Goal: Task Accomplishment & Management: Complete application form

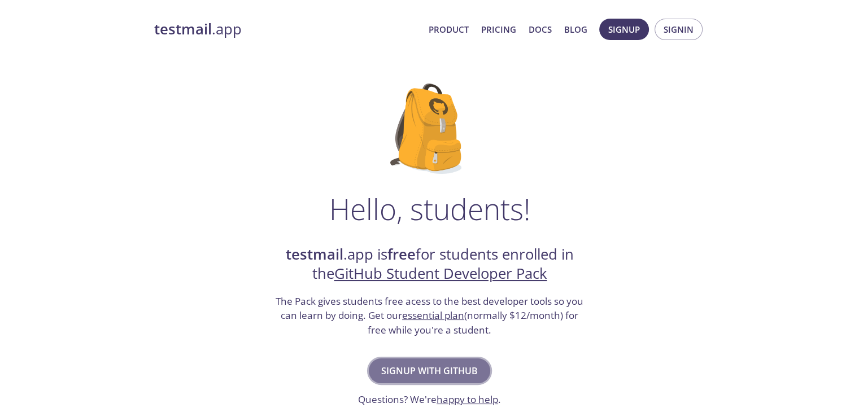
click at [443, 372] on span "Signup with GitHub" at bounding box center [429, 371] width 97 height 16
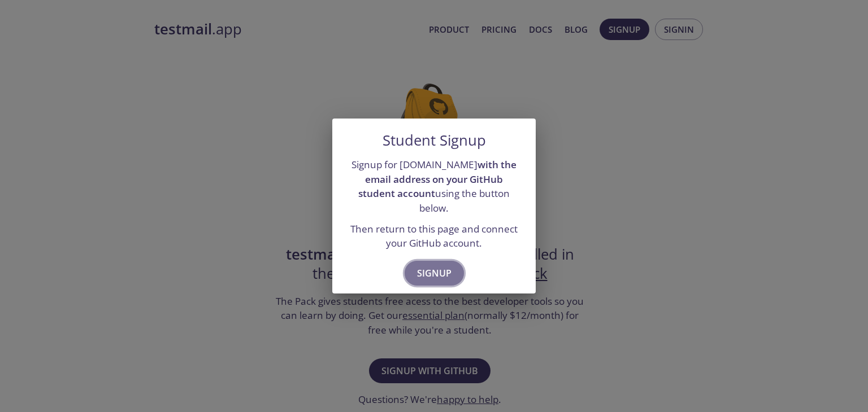
click at [419, 265] on span "Signup" at bounding box center [434, 273] width 34 height 16
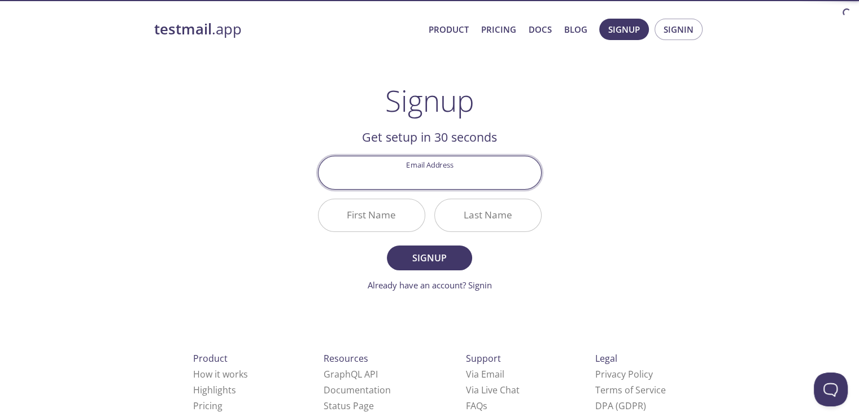
click at [437, 172] on input "Email Address" at bounding box center [430, 172] width 223 height 32
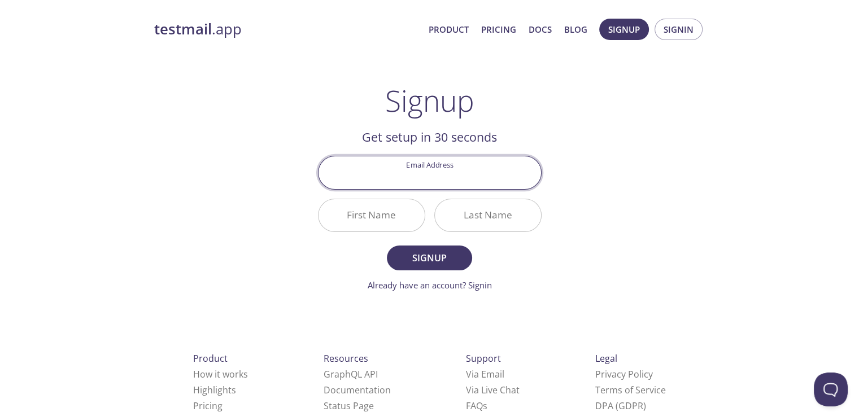
click at [434, 172] on input "Email Address" at bounding box center [430, 172] width 223 height 32
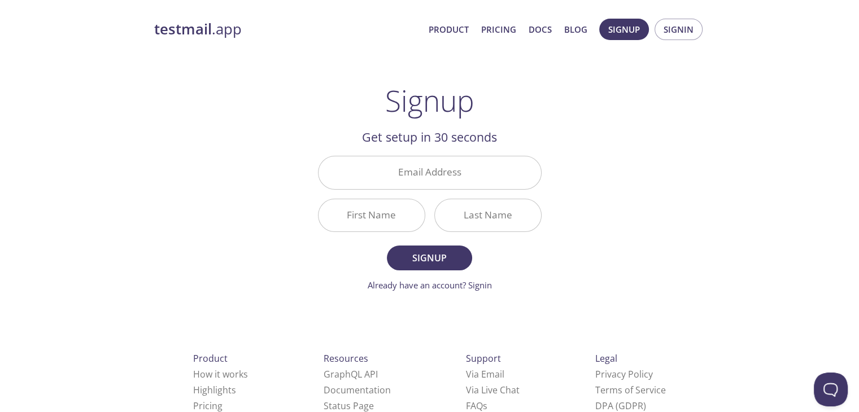
click at [662, 175] on div "testmail .app Product Pricing Docs Blog Signup Signin Signup Get setup in 30 se…" at bounding box center [430, 270] width 578 height 518
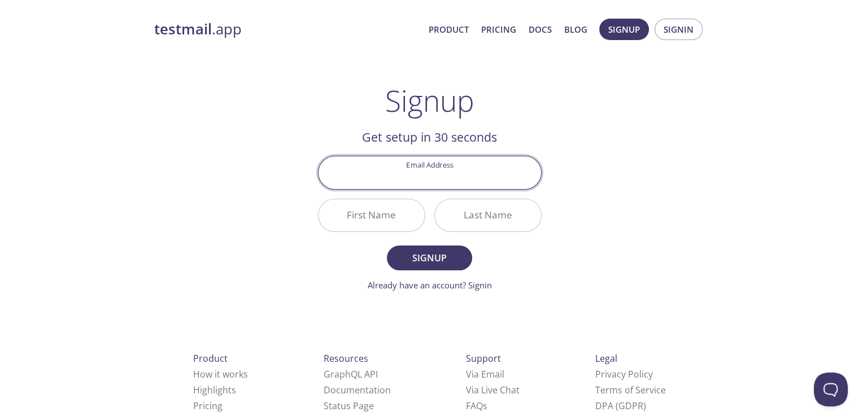
click at [414, 175] on input "Email Address" at bounding box center [430, 172] width 223 height 32
type input "[EMAIL_ADDRESS][DOMAIN_NAME]"
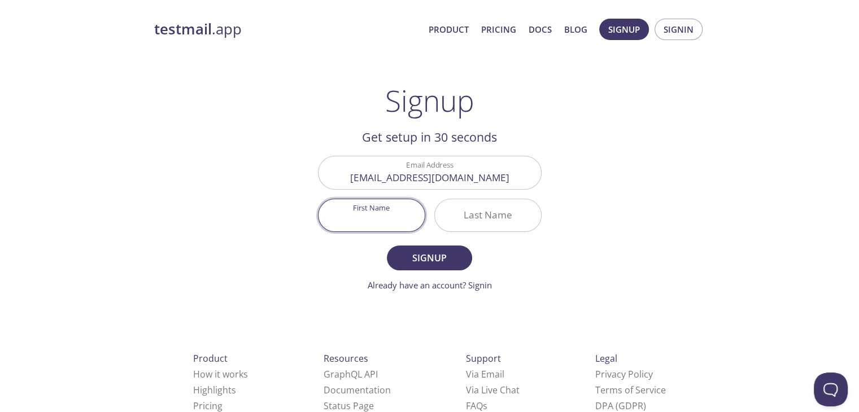
click at [391, 216] on input "First Name" at bounding box center [372, 215] width 106 height 32
click at [394, 211] on input "First Name" at bounding box center [372, 215] width 106 height 32
type input "S"
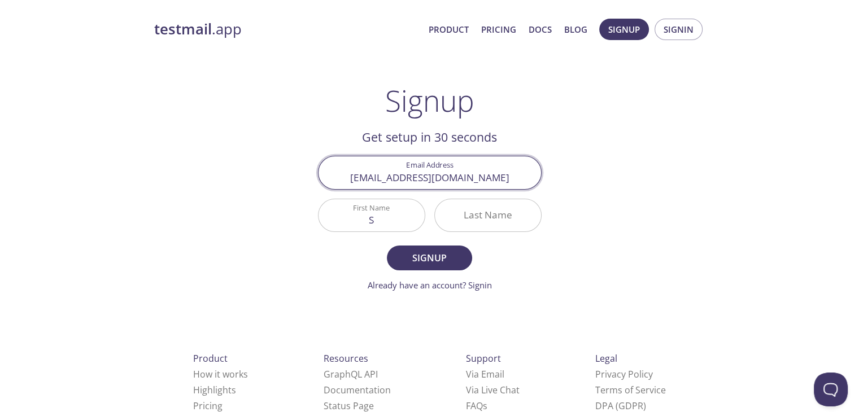
click at [419, 181] on input "[EMAIL_ADDRESS][DOMAIN_NAME]" at bounding box center [430, 172] width 223 height 32
type input "shivaprasadreddy.goli@gmail.com"
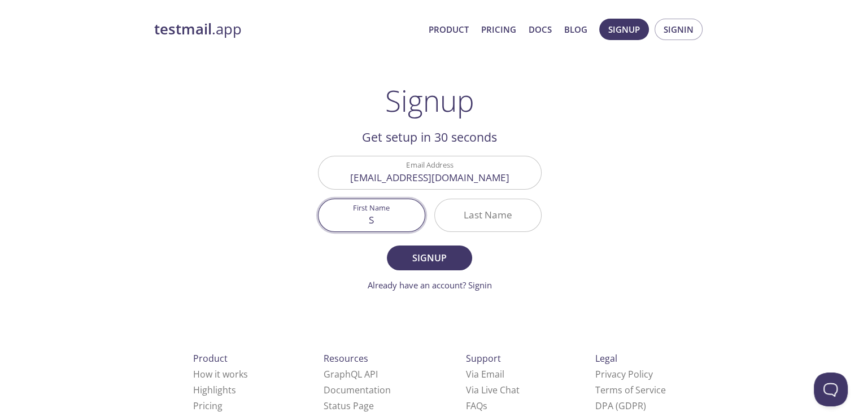
click at [356, 216] on input "S" at bounding box center [372, 215] width 106 height 32
drag, startPoint x: 389, startPoint y: 233, endPoint x: 389, endPoint y: 226, distance: 6.2
click at [389, 226] on div "First Name S" at bounding box center [371, 215] width 116 height 42
drag, startPoint x: 389, startPoint y: 226, endPoint x: 350, endPoint y: 225, distance: 38.4
click at [350, 225] on input "S" at bounding box center [372, 215] width 106 height 32
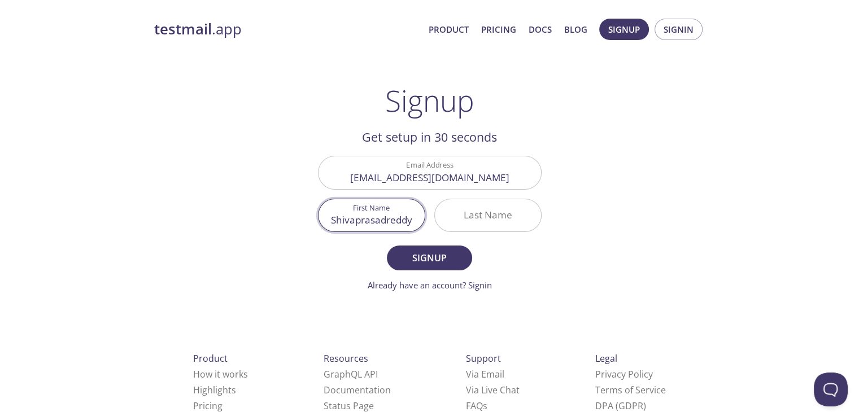
type input "Shivaprasadreddy"
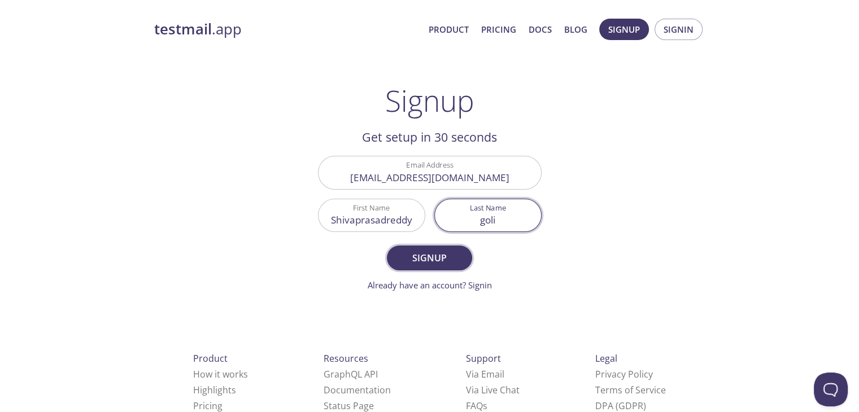
type input "goli"
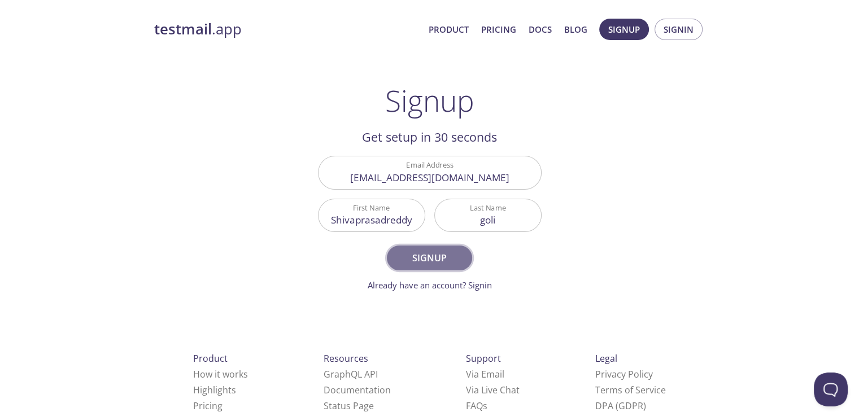
click at [433, 258] on span "Signup" at bounding box center [429, 258] width 60 height 16
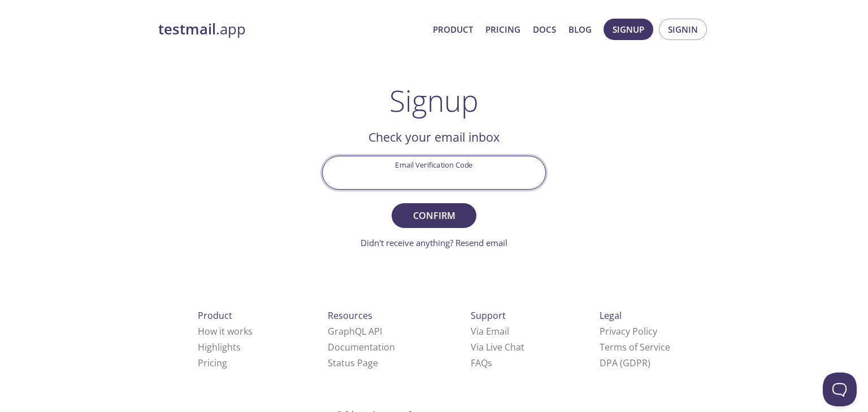
click at [435, 173] on input "Email Verification Code" at bounding box center [434, 172] width 223 height 32
type input "N2NB2GY"
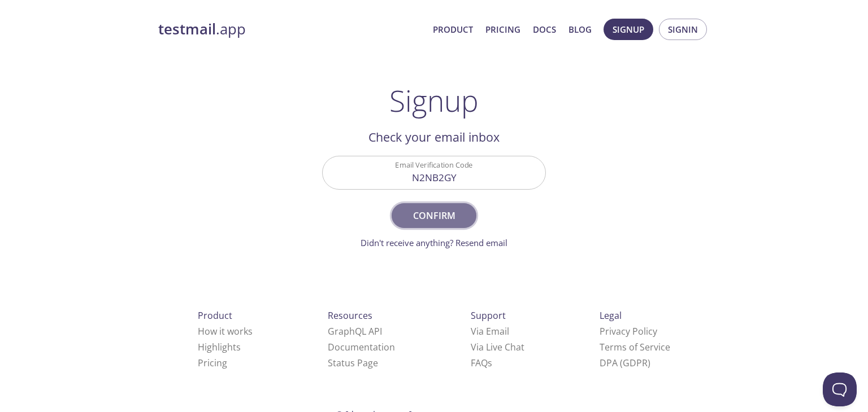
click at [406, 220] on span "Confirm" at bounding box center [434, 216] width 60 height 16
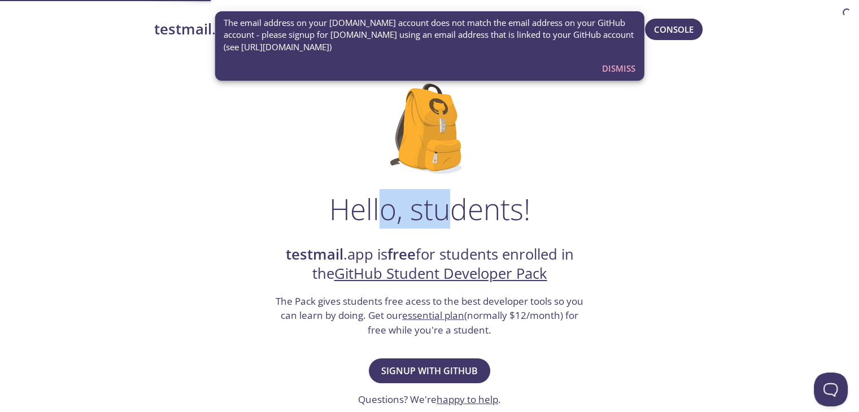
drag, startPoint x: 383, startPoint y: 199, endPoint x: 450, endPoint y: 228, distance: 72.9
click at [450, 226] on h1 "Hello, students!" at bounding box center [429, 209] width 201 height 34
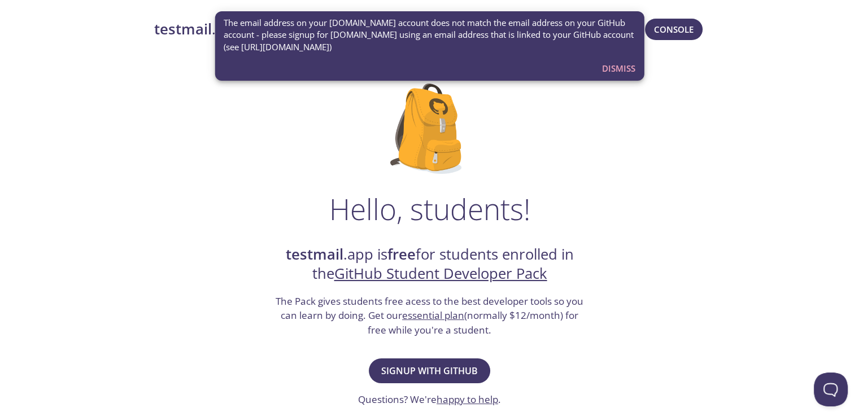
click at [612, 281] on div "Hello, students! testmail .app is free for students enrolled in the GitHub Stud…" at bounding box center [429, 411] width 551 height 690
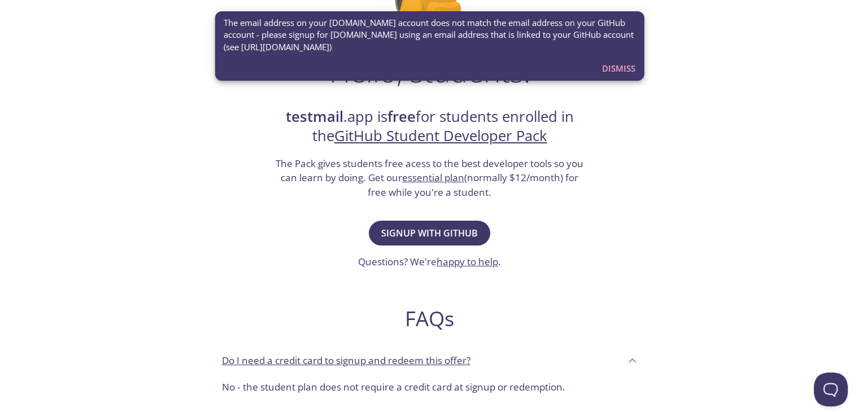
scroll to position [139, 0]
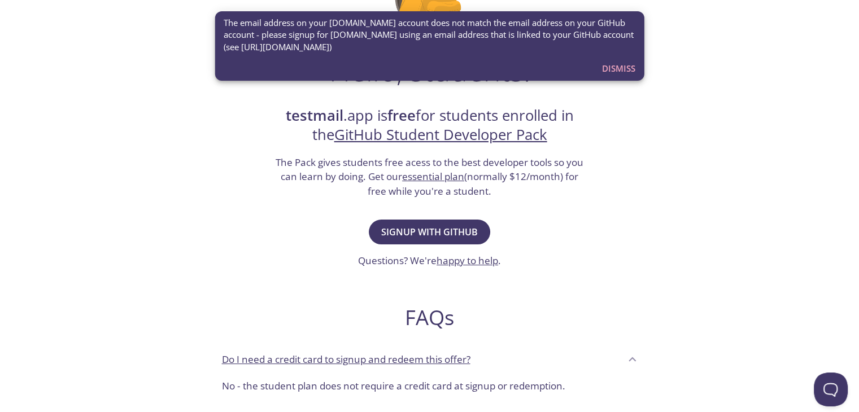
drag, startPoint x: 267, startPoint y: 28, endPoint x: 407, endPoint y: 45, distance: 141.0
click at [407, 45] on span "The email address on your testmail.app account does not match the email address…" at bounding box center [430, 35] width 412 height 36
click at [377, 44] on span "The email address on your testmail.app account does not match the email address…" at bounding box center [430, 35] width 412 height 36
drag, startPoint x: 377, startPoint y: 44, endPoint x: 239, endPoint y: 52, distance: 138.0
click at [239, 52] on span "The email address on your testmail.app account does not match the email address…" at bounding box center [430, 35] width 412 height 36
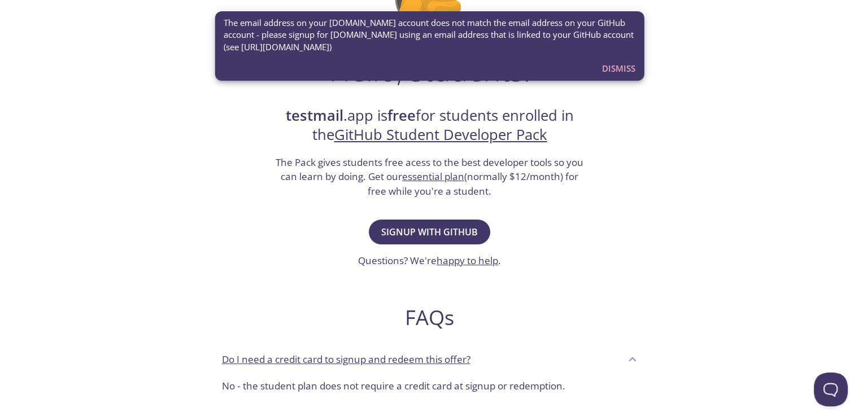
copy span "[URL][DOMAIN_NAME]"
click at [422, 234] on span "Signup with GitHub" at bounding box center [429, 232] width 97 height 16
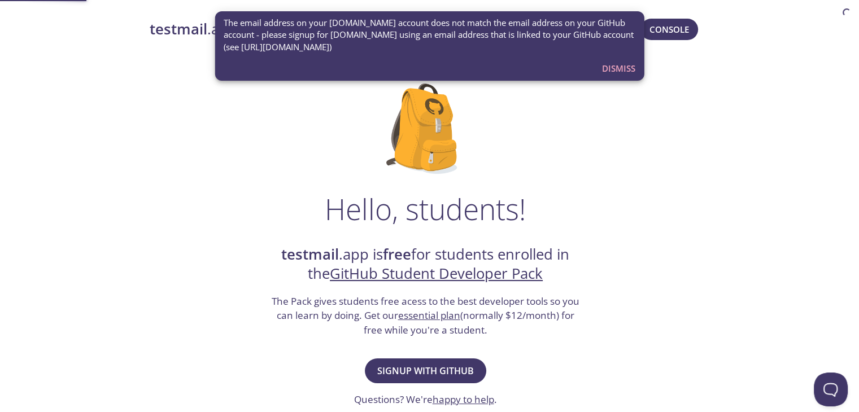
drag, startPoint x: 362, startPoint y: 199, endPoint x: 480, endPoint y: 223, distance: 120.5
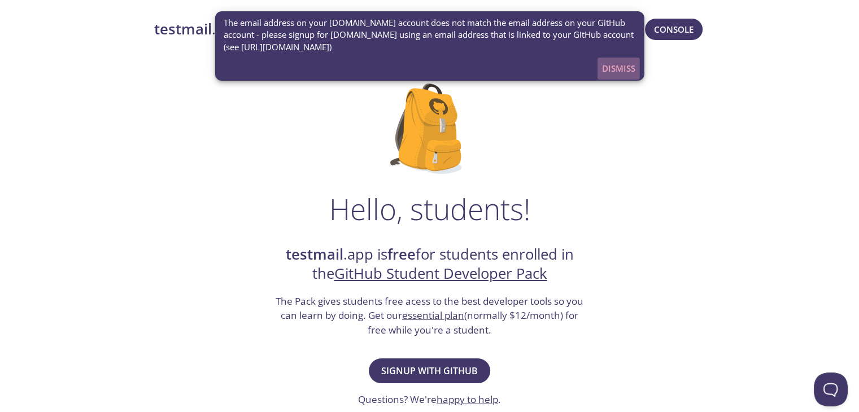
click at [611, 68] on span "Dismiss" at bounding box center [618, 68] width 33 height 15
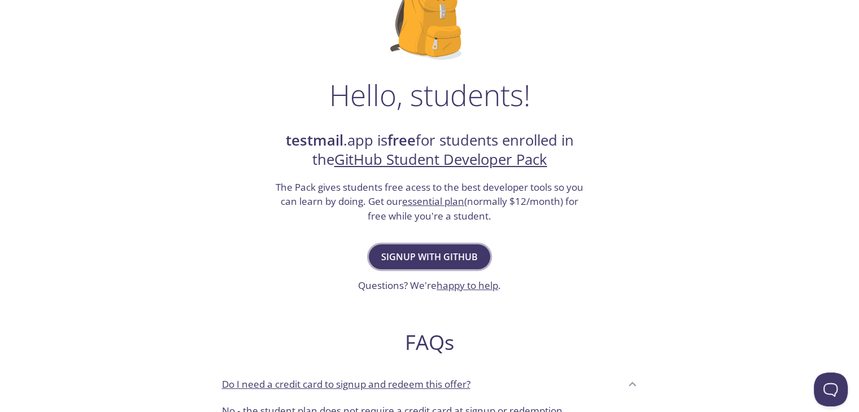
scroll to position [115, 0]
click at [411, 261] on span "Signup with GitHub" at bounding box center [429, 257] width 97 height 16
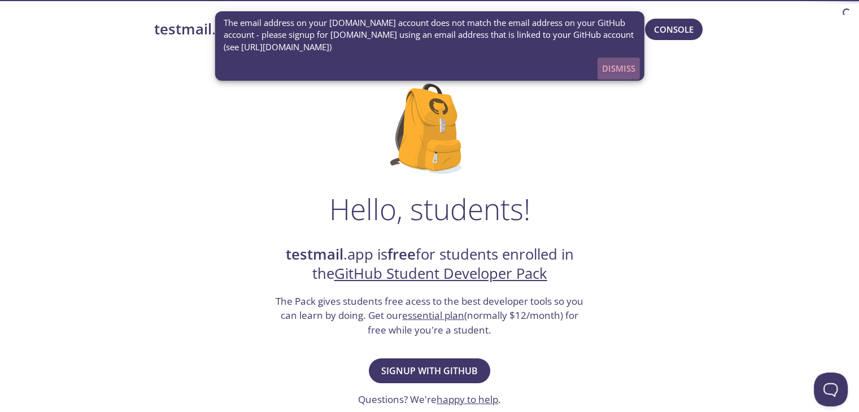
click at [615, 72] on span "Dismiss" at bounding box center [618, 68] width 33 height 15
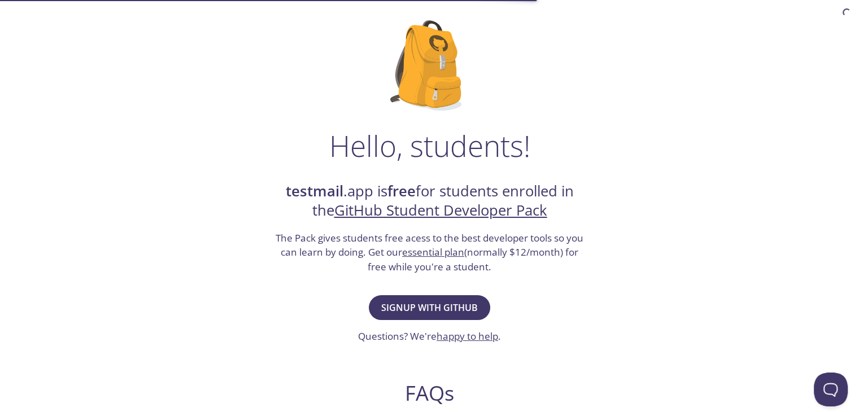
scroll to position [67, 0]
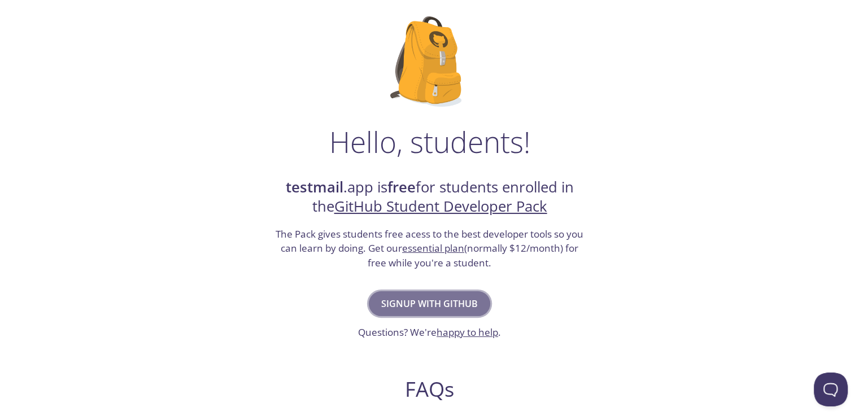
click at [442, 304] on span "Signup with GitHub" at bounding box center [429, 304] width 97 height 16
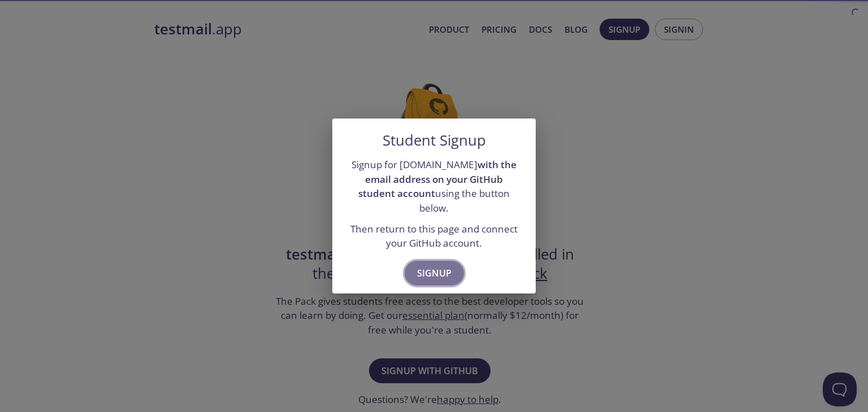
click at [436, 265] on span "Signup" at bounding box center [434, 273] width 34 height 16
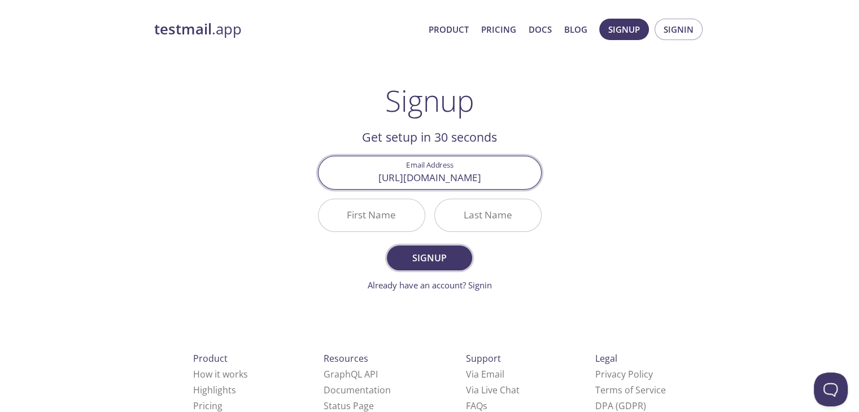
type input "[URL][DOMAIN_NAME]"
click at [478, 173] on input "[URL][DOMAIN_NAME]" at bounding box center [430, 172] width 223 height 32
drag, startPoint x: 492, startPoint y: 164, endPoint x: 476, endPoint y: 182, distance: 24.8
click at [476, 182] on input "gspreddy6869gspreddy6869" at bounding box center [430, 172] width 223 height 32
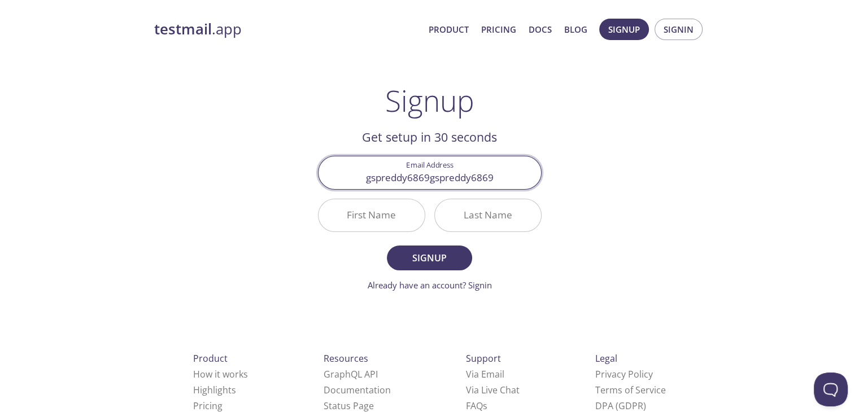
click at [476, 182] on input "gspreddy6869gspreddy6869" at bounding box center [430, 172] width 223 height 32
drag, startPoint x: 433, startPoint y: 181, endPoint x: 578, endPoint y: 182, distance: 145.7
click at [578, 182] on div "testmail .app Product Pricing Docs Blog Signup Signin Signup Get setup in 30 se…" at bounding box center [430, 270] width 578 height 518
type input "[EMAIL_ADDRESS][DOMAIN_NAME]"
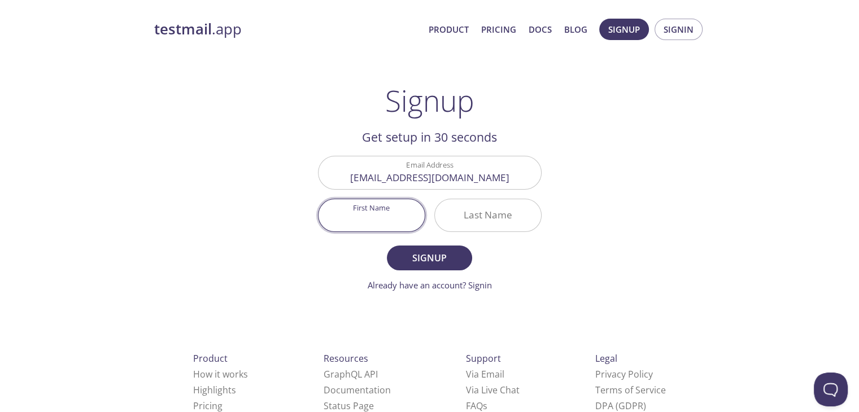
click at [358, 220] on input "First Name" at bounding box center [372, 215] width 106 height 32
type input "Shivaprasadreddy"
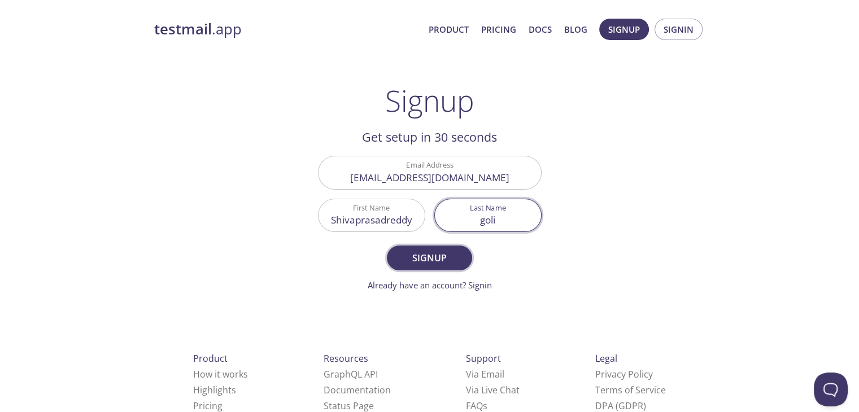
type input "goli"
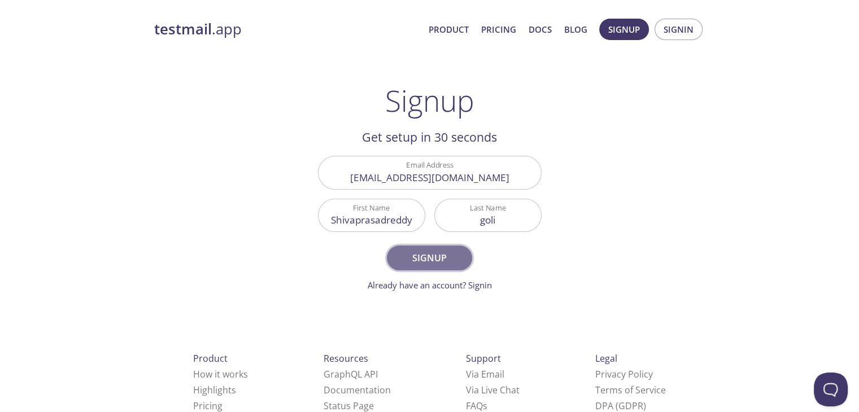
click at [411, 260] on span "Signup" at bounding box center [429, 258] width 60 height 16
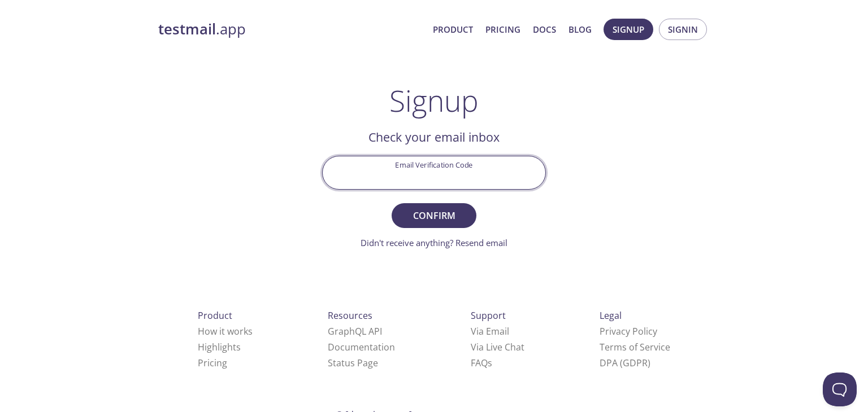
click at [420, 163] on input "Email Verification Code" at bounding box center [434, 172] width 223 height 32
type input "RVD3NZ5"
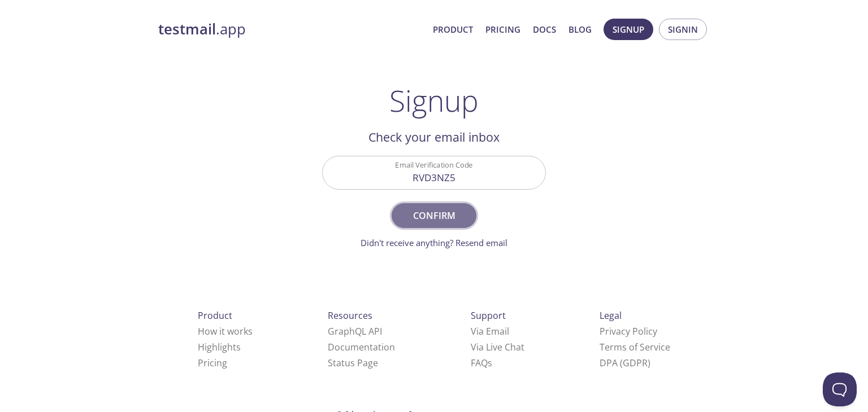
click at [457, 213] on span "Confirm" at bounding box center [434, 216] width 60 height 16
